Goal: Use online tool/utility: Utilize a website feature to perform a specific function

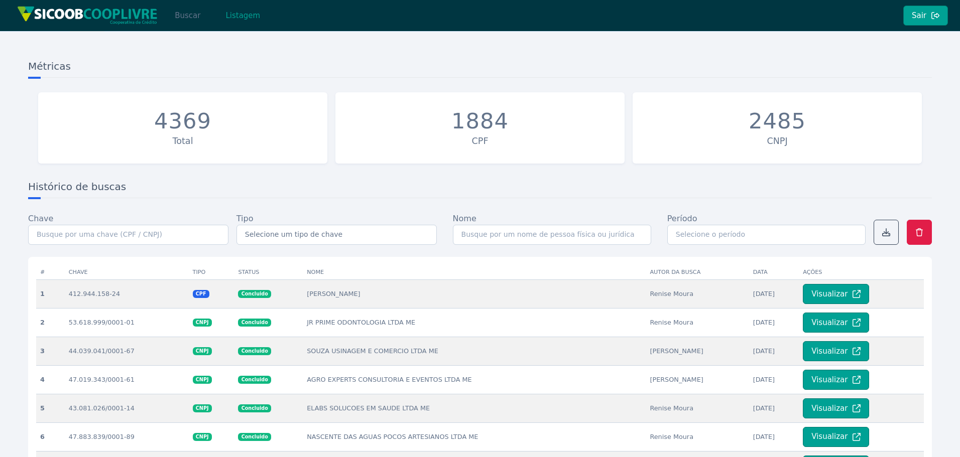
click at [187, 20] on button "Buscar" at bounding box center [187, 16] width 43 height 20
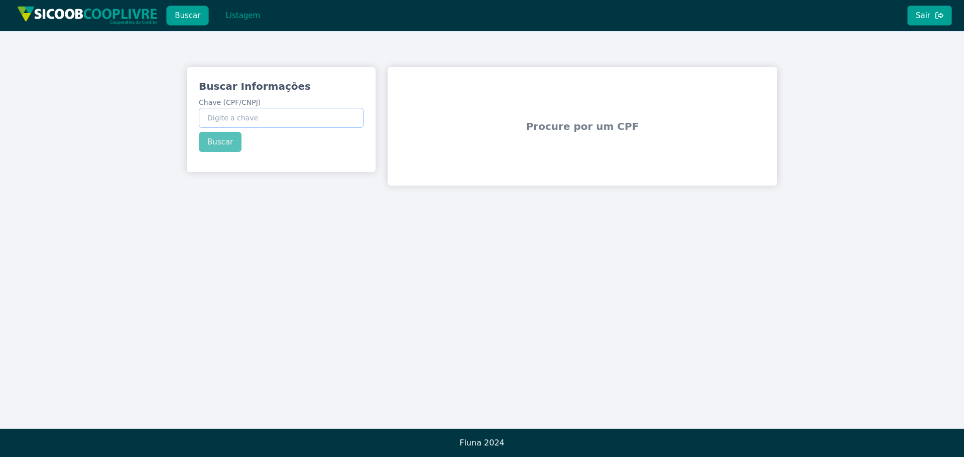
click at [267, 118] on input "Chave (CPF/CNPJ)" at bounding box center [281, 118] width 165 height 20
paste input "60.887.939/0001-41"
type input "60.887.939/0001-41"
click at [220, 141] on button "Buscar" at bounding box center [220, 142] width 43 height 20
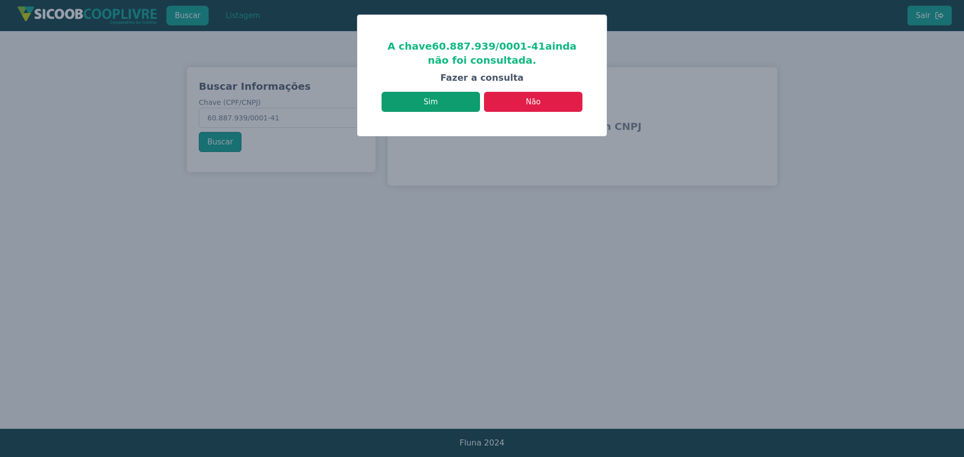
click at [419, 92] on button "Sim" at bounding box center [430, 102] width 98 height 20
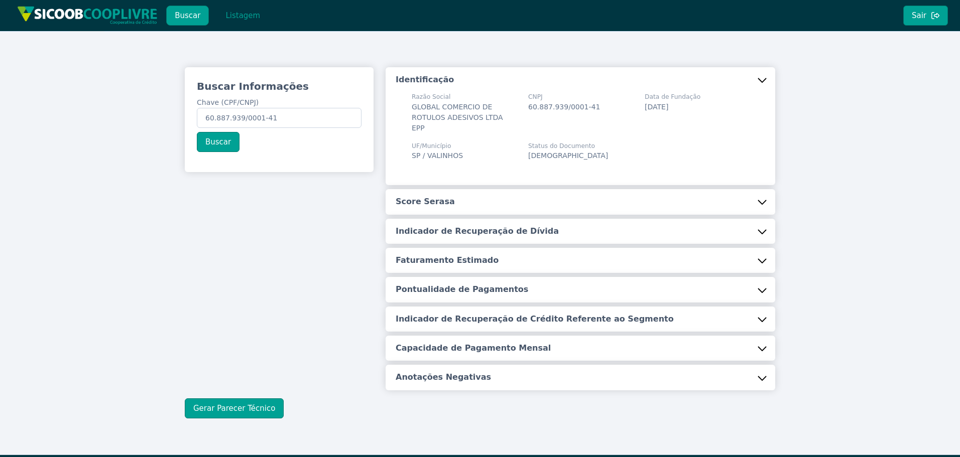
click at [443, 189] on button "Score Serasa" at bounding box center [579, 201] width 389 height 25
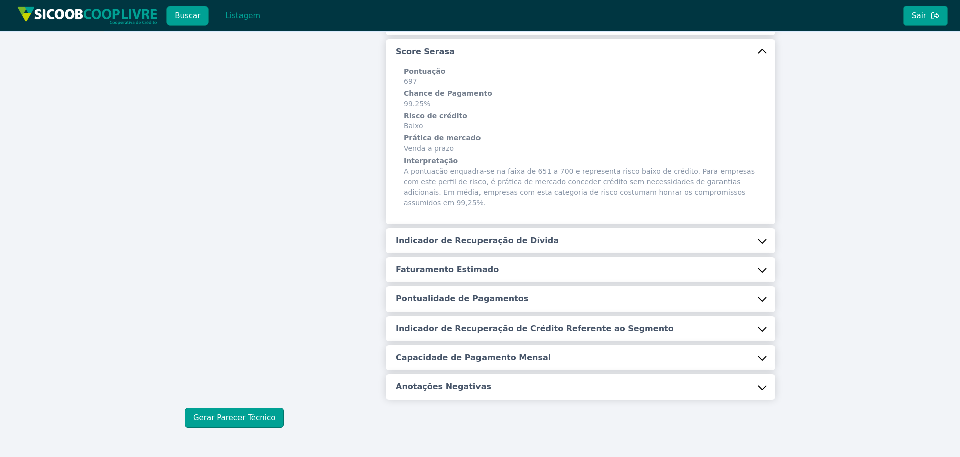
scroll to position [151, 0]
click at [424, 235] on h5 "Indicador de Recuperação de Dívida" at bounding box center [476, 240] width 163 height 11
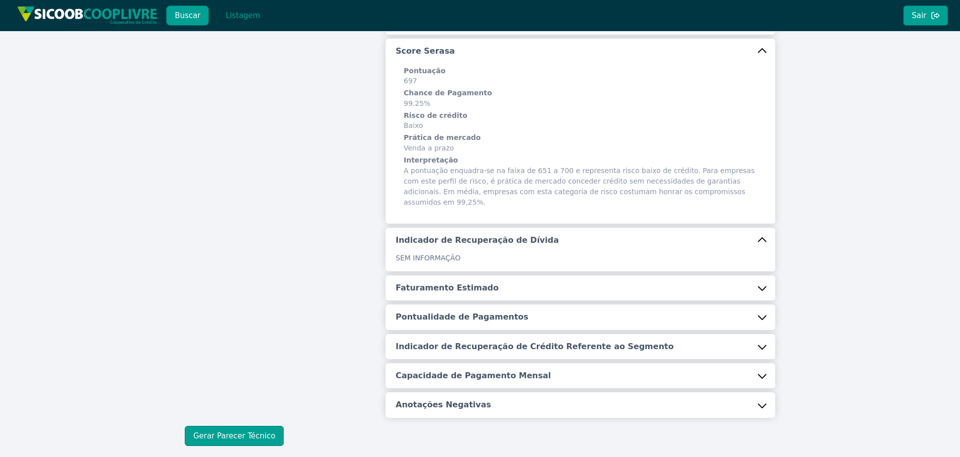
click at [453, 276] on button "Faturamento Estimado" at bounding box center [579, 288] width 389 height 25
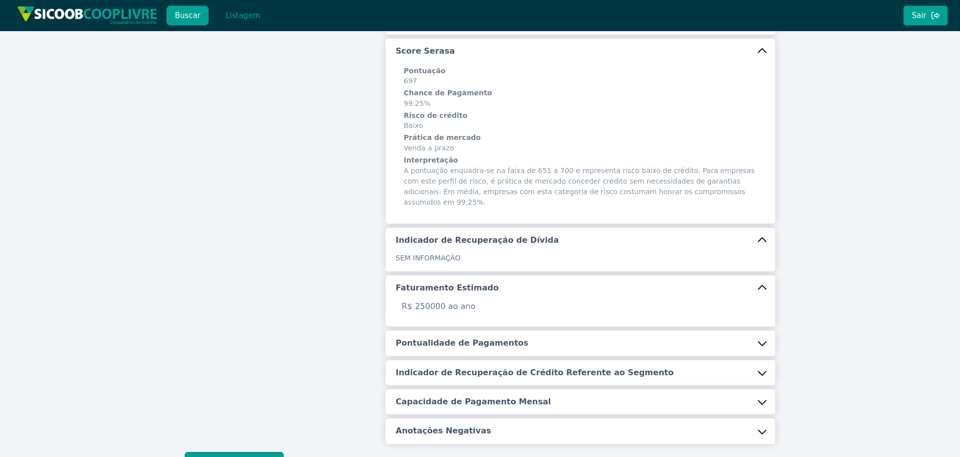
click at [450, 338] on h5 "Pontualidade de Pagamentos" at bounding box center [461, 343] width 133 height 11
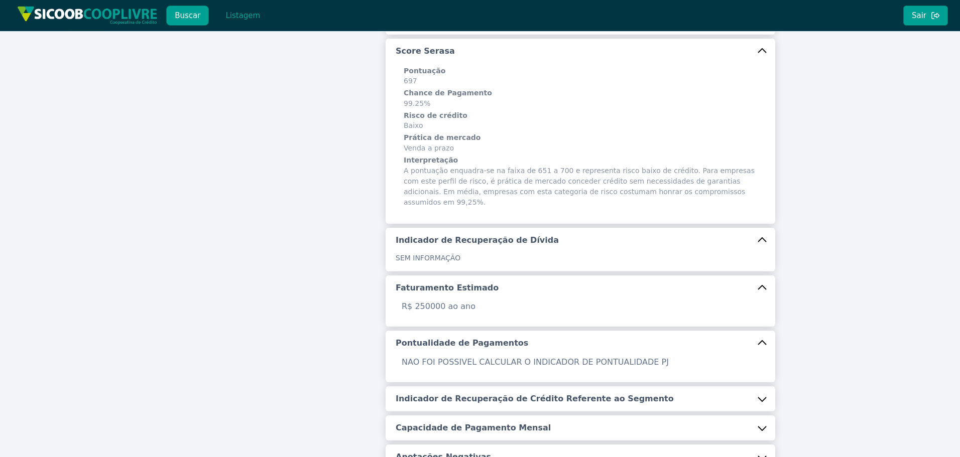
click at [454, 393] on h5 "Indicador de Recuperação de Crédito Referente ao Segmento" at bounding box center [534, 398] width 278 height 11
click at [477, 449] on h5 "Capacidade de Pagamento Mensal" at bounding box center [472, 454] width 155 height 11
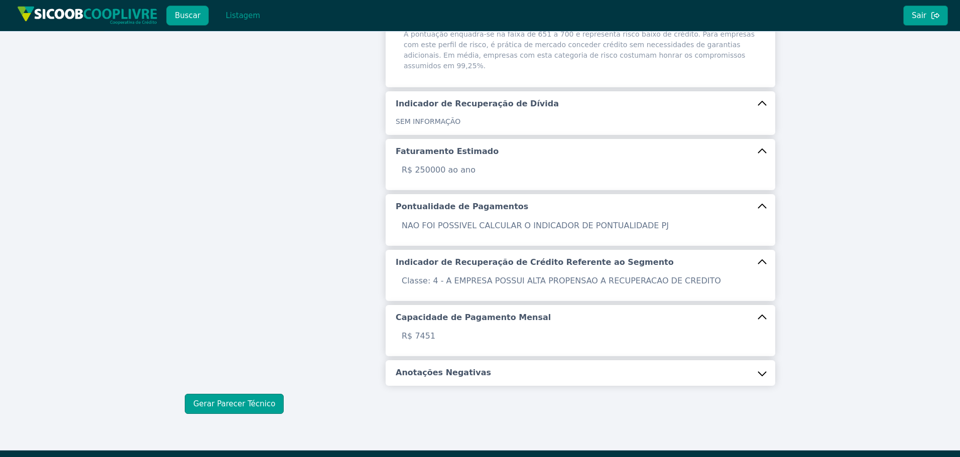
scroll to position [288, 0]
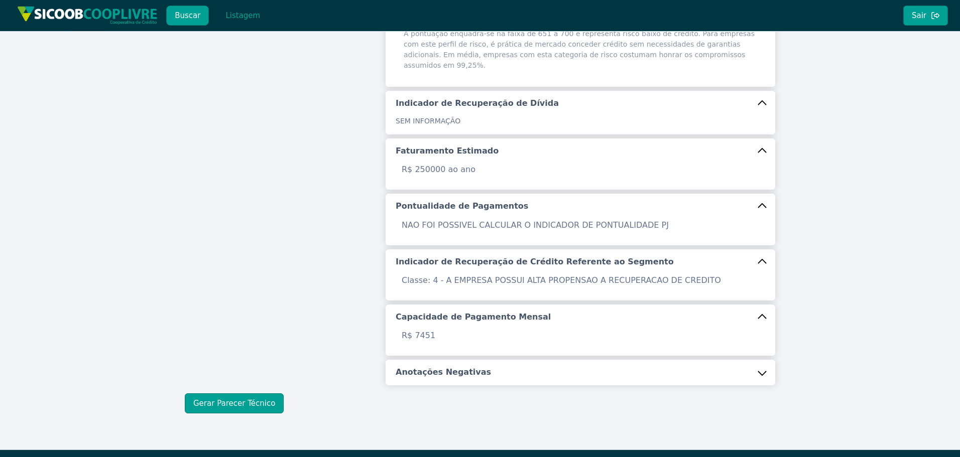
click at [488, 360] on button "Anotações Negativas" at bounding box center [579, 372] width 389 height 25
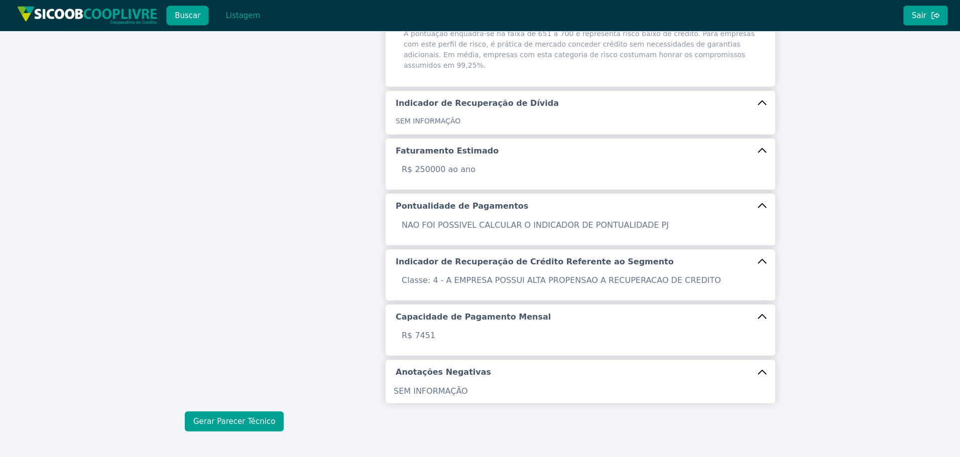
click at [221, 412] on button "Gerar Parecer Técnico" at bounding box center [234, 422] width 99 height 20
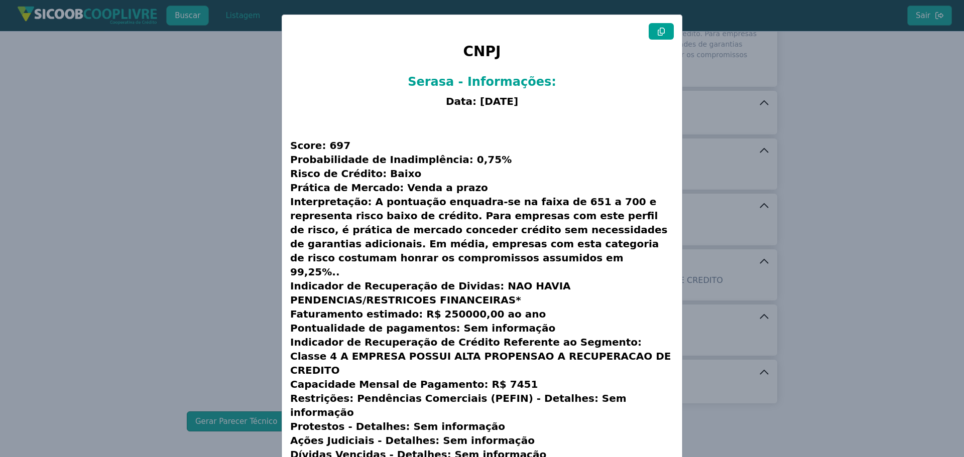
click at [655, 35] on button at bounding box center [660, 31] width 25 height 17
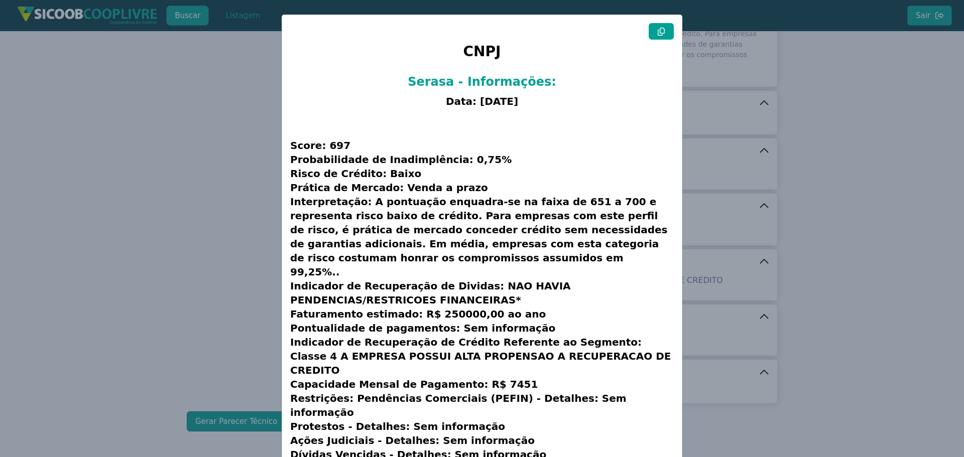
click at [655, 35] on button at bounding box center [660, 31] width 25 height 17
click at [192, 162] on modal-container "CNPJ Serasa - Informações: Data: [DATE] Score: 697 Probabilidade de Inadimplênc…" at bounding box center [482, 228] width 964 height 457
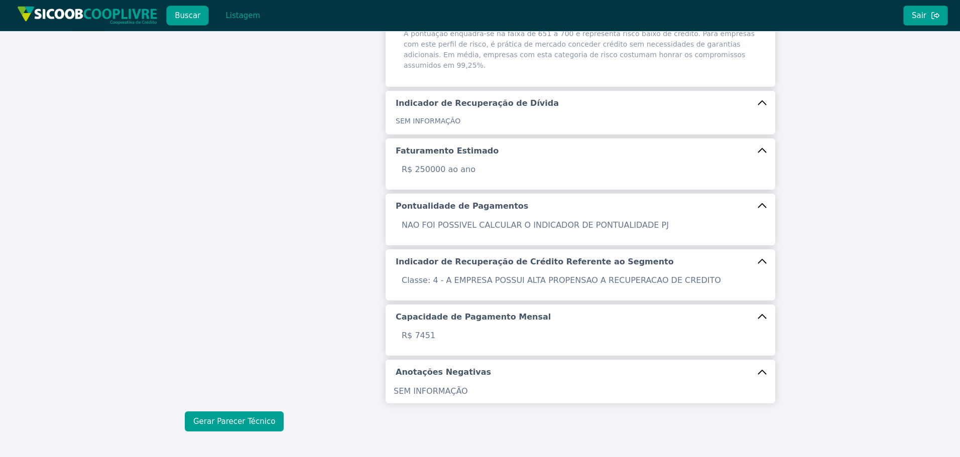
click at [223, 412] on button "Gerar Parecer Técnico" at bounding box center [234, 422] width 99 height 20
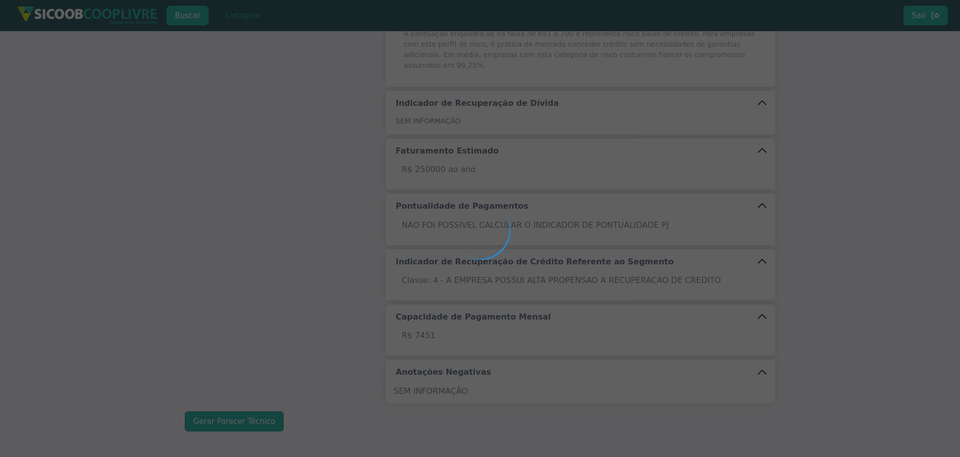
scroll to position [0, 0]
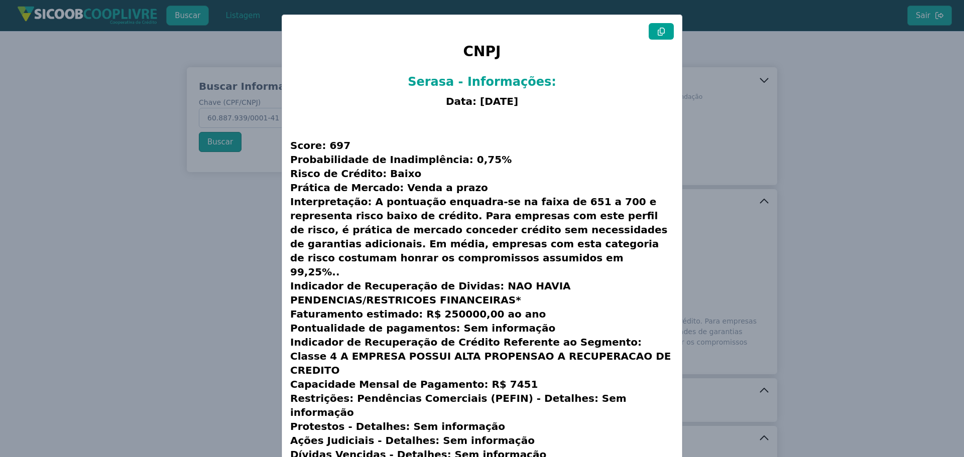
click at [666, 39] on button at bounding box center [660, 31] width 25 height 17
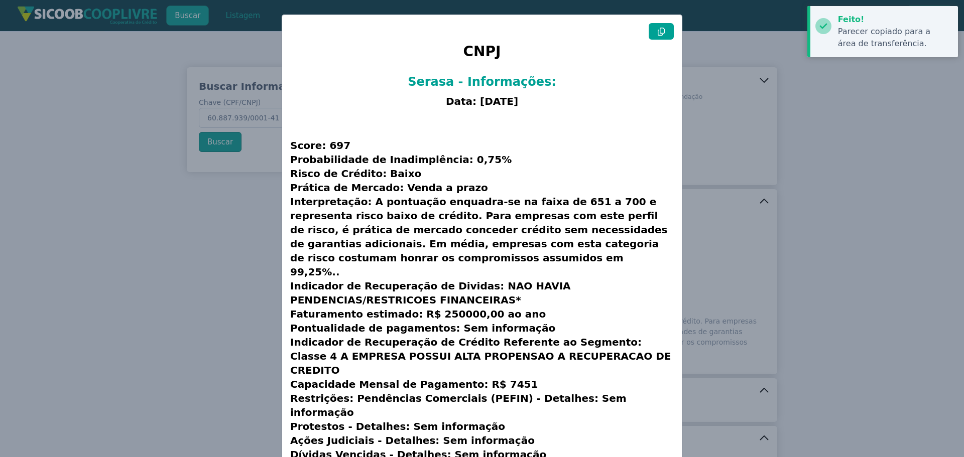
click at [666, 39] on button at bounding box center [660, 31] width 25 height 17
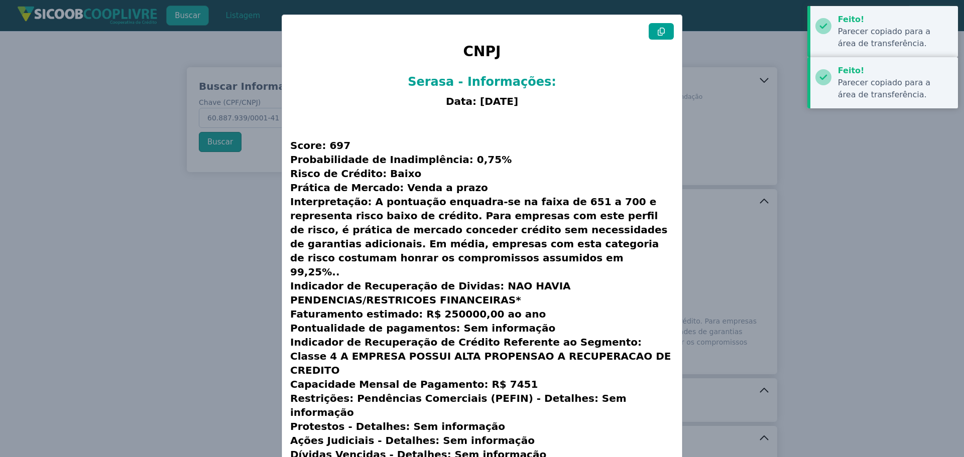
click at [666, 39] on button at bounding box center [660, 31] width 25 height 17
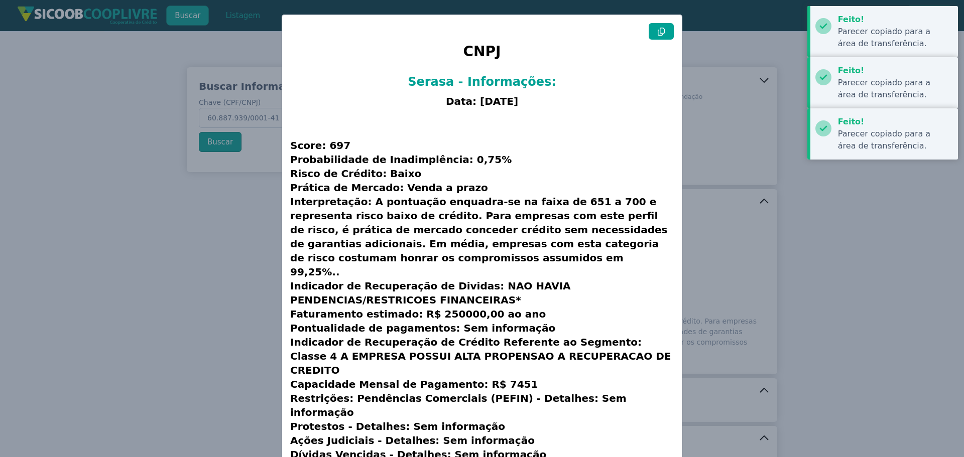
click at [204, 238] on modal-container "CNPJ Serasa - Informações: Data: [DATE] Score: 697 Probabilidade de Inadimplênc…" at bounding box center [482, 228] width 964 height 457
